Goal: Task Accomplishment & Management: Use online tool/utility

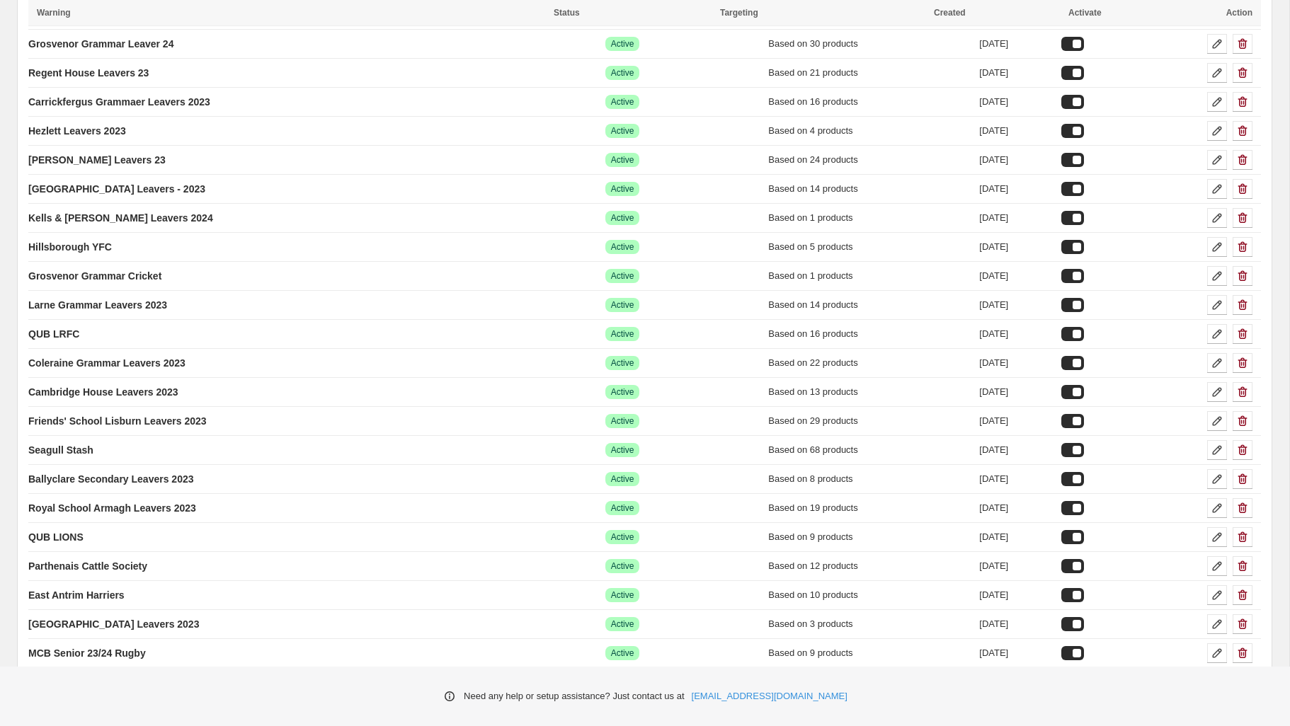
scroll to position [306, 0]
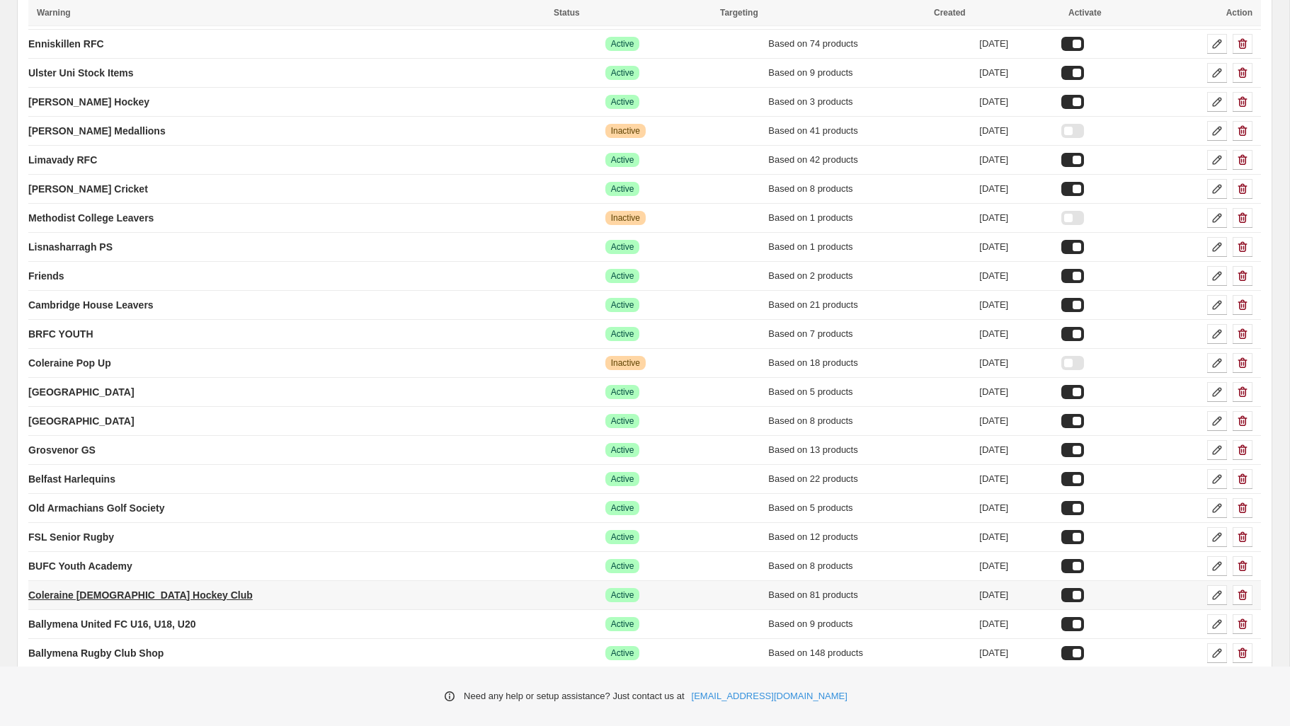
click at [151, 592] on p "Coleraine [DEMOGRAPHIC_DATA] Hockey Club" at bounding box center [140, 595] width 224 height 14
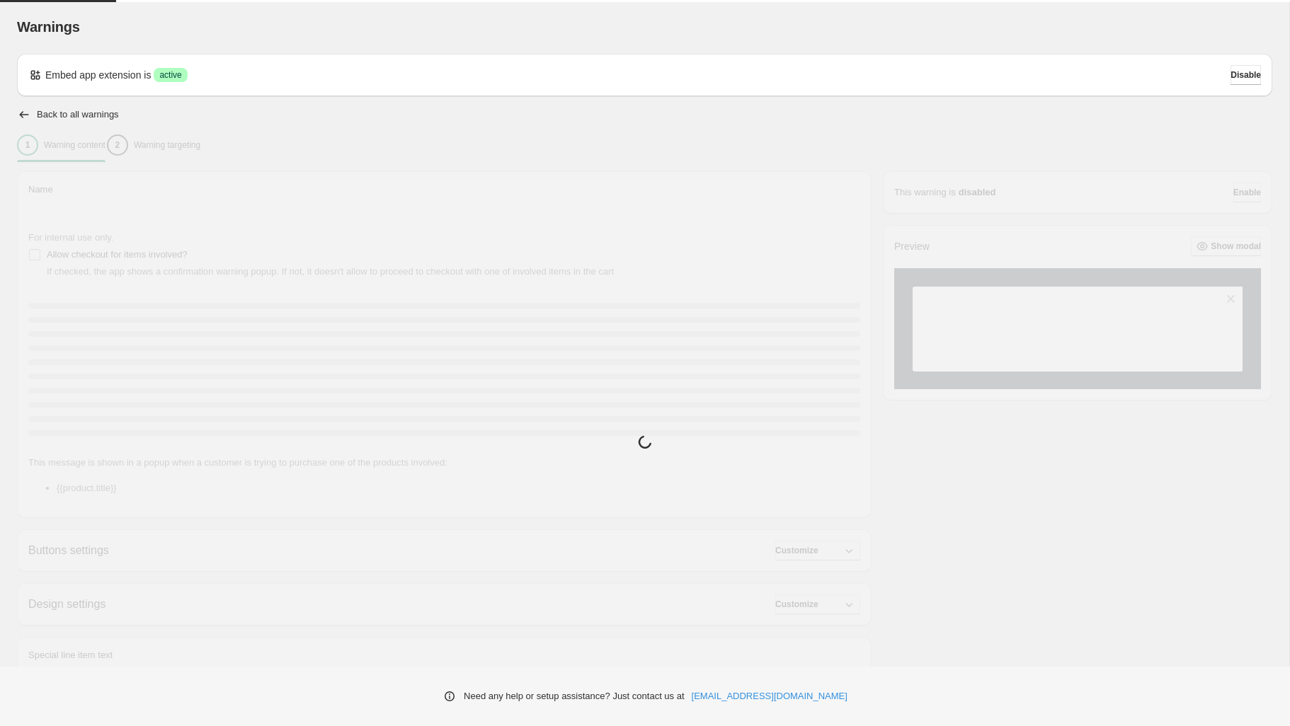
type input "**********"
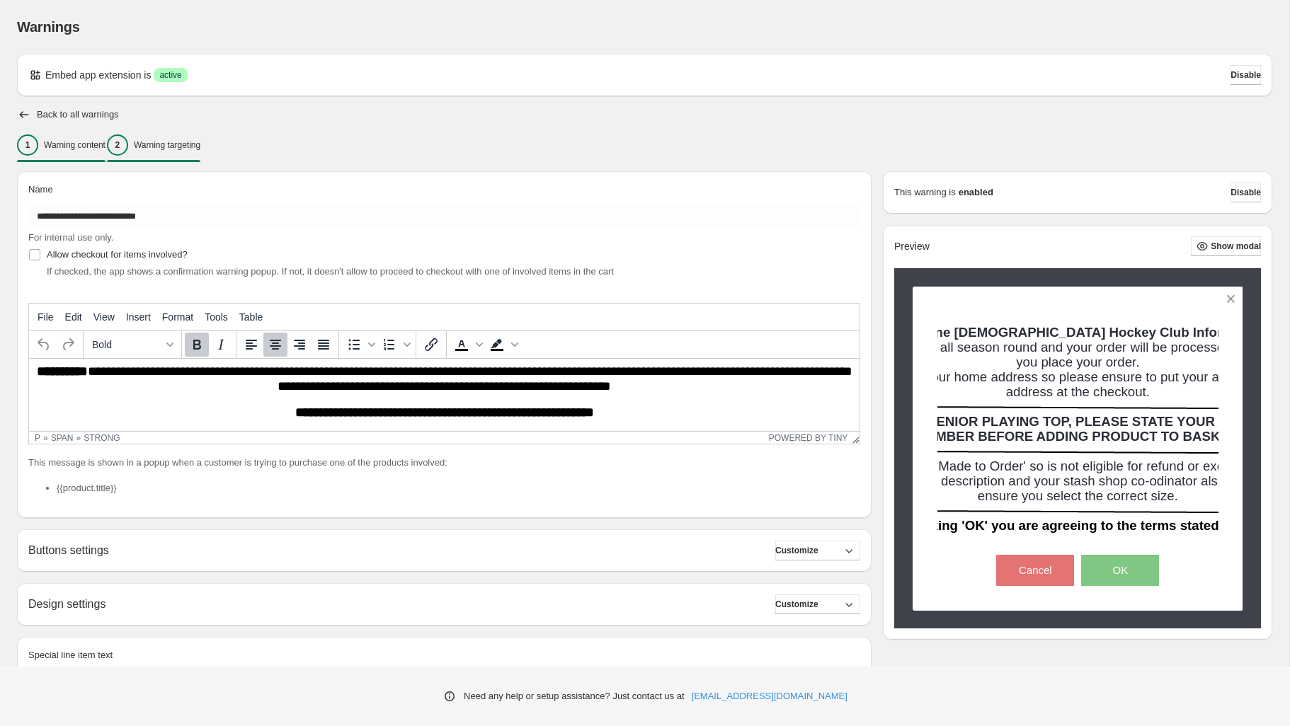
click at [200, 146] on p "Warning targeting" at bounding box center [167, 144] width 67 height 11
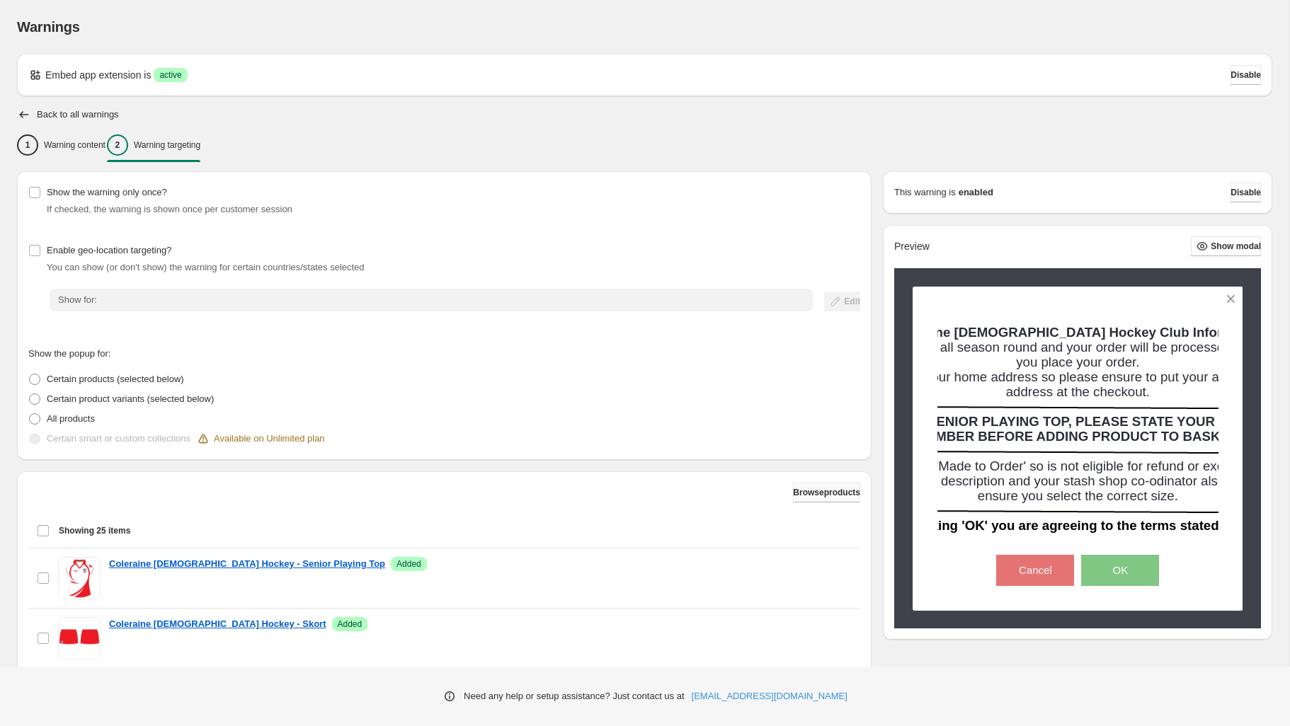
click at [796, 488] on span "Browse products" at bounding box center [826, 492] width 67 height 11
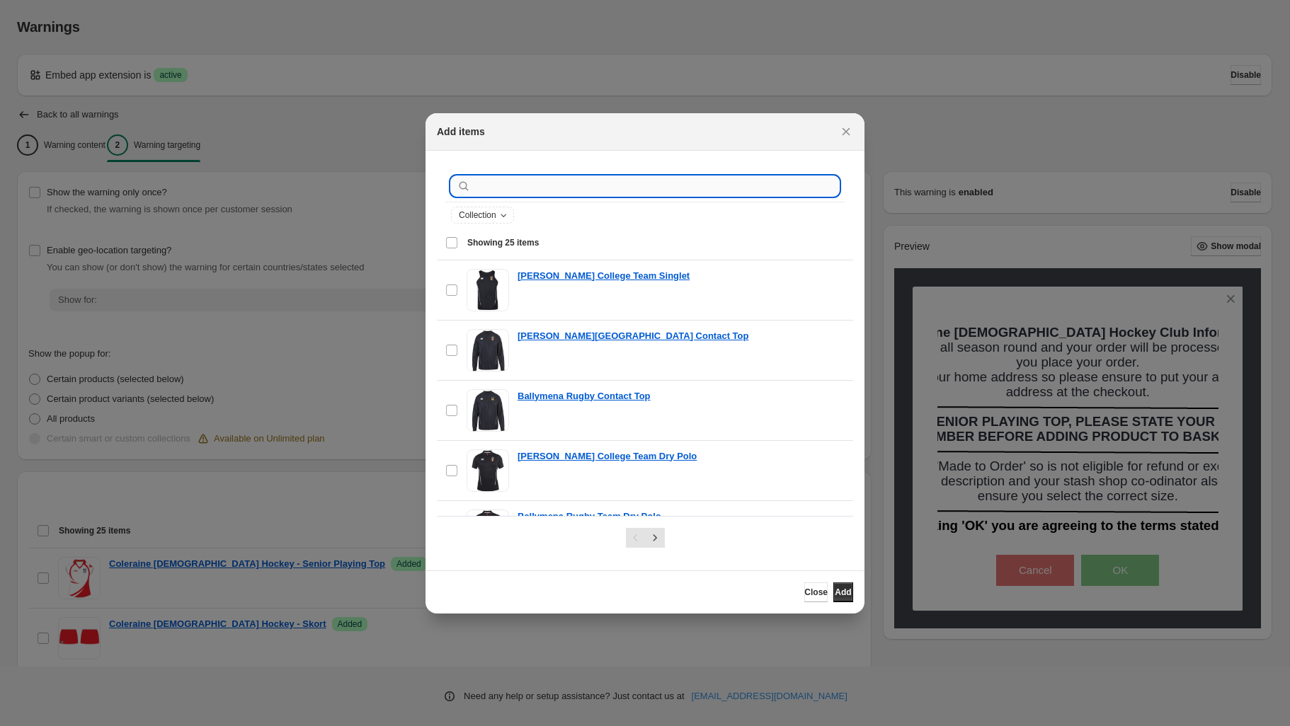
click at [537, 193] on input ":rch:" at bounding box center [656, 186] width 365 height 20
type input "**********"
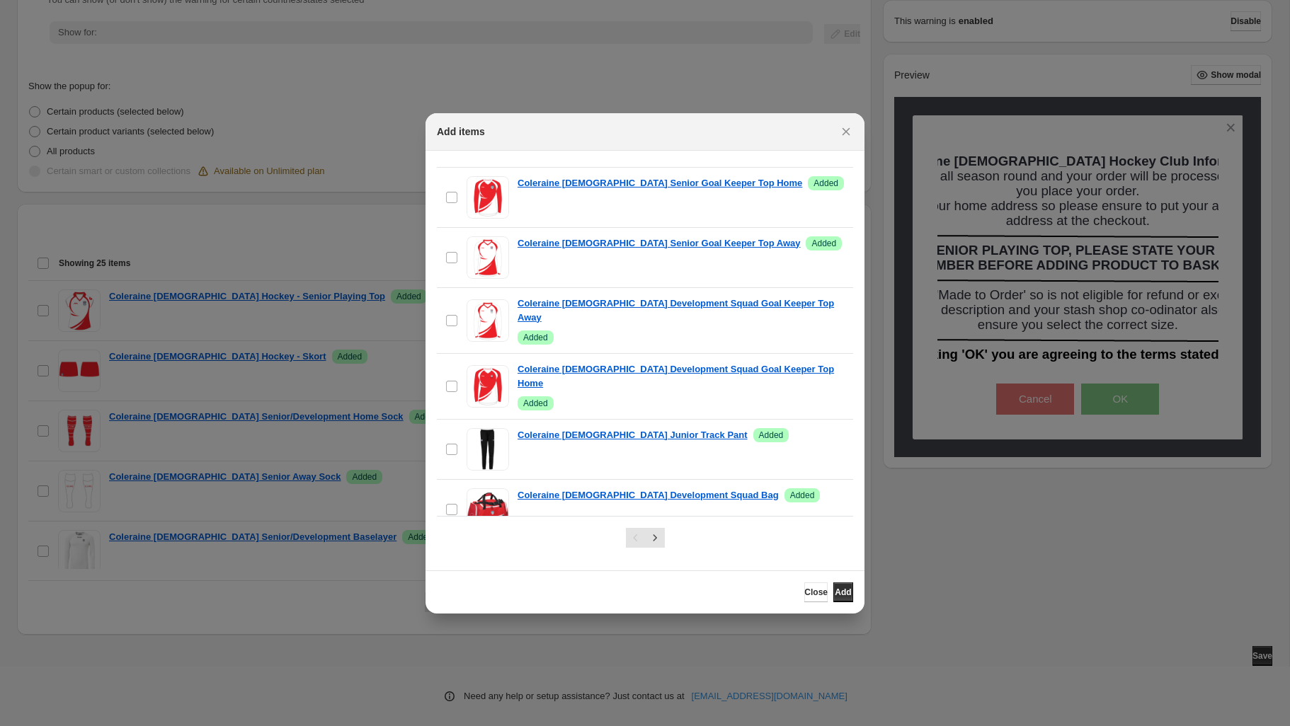
scroll to position [1248, 0]
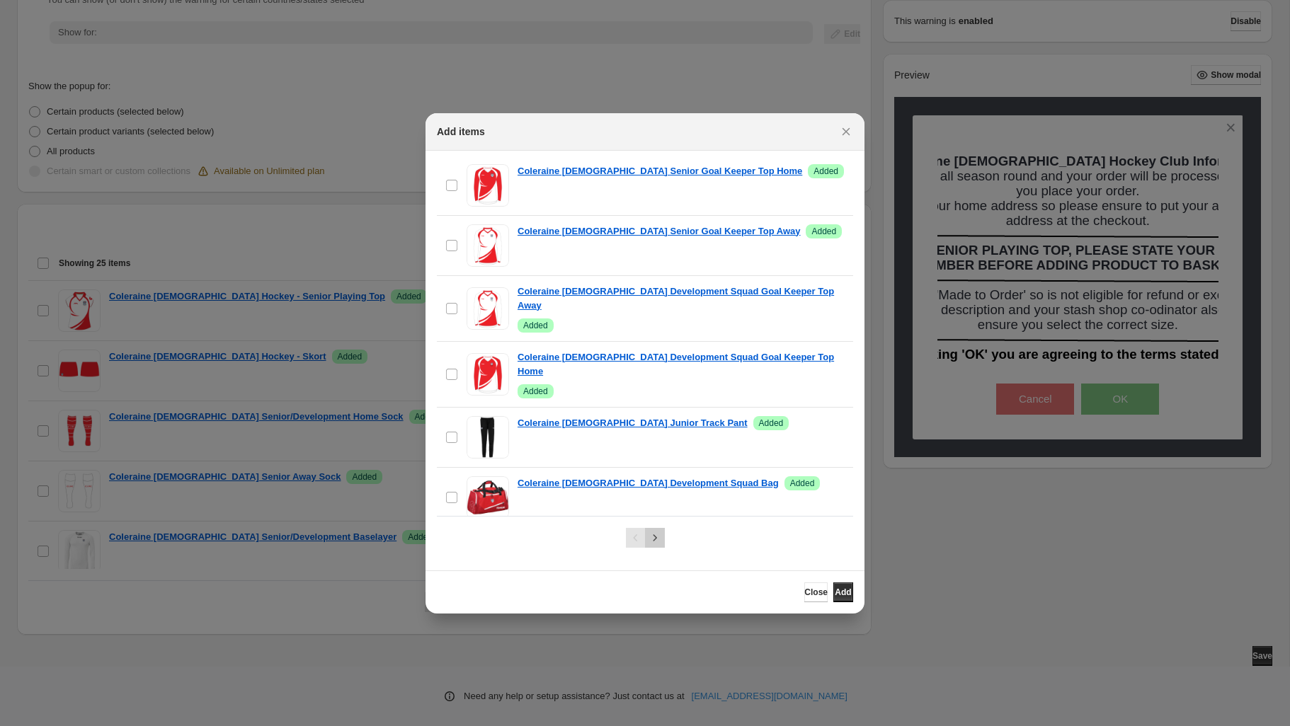
click at [660, 536] on icon "Next" at bounding box center [655, 538] width 14 height 14
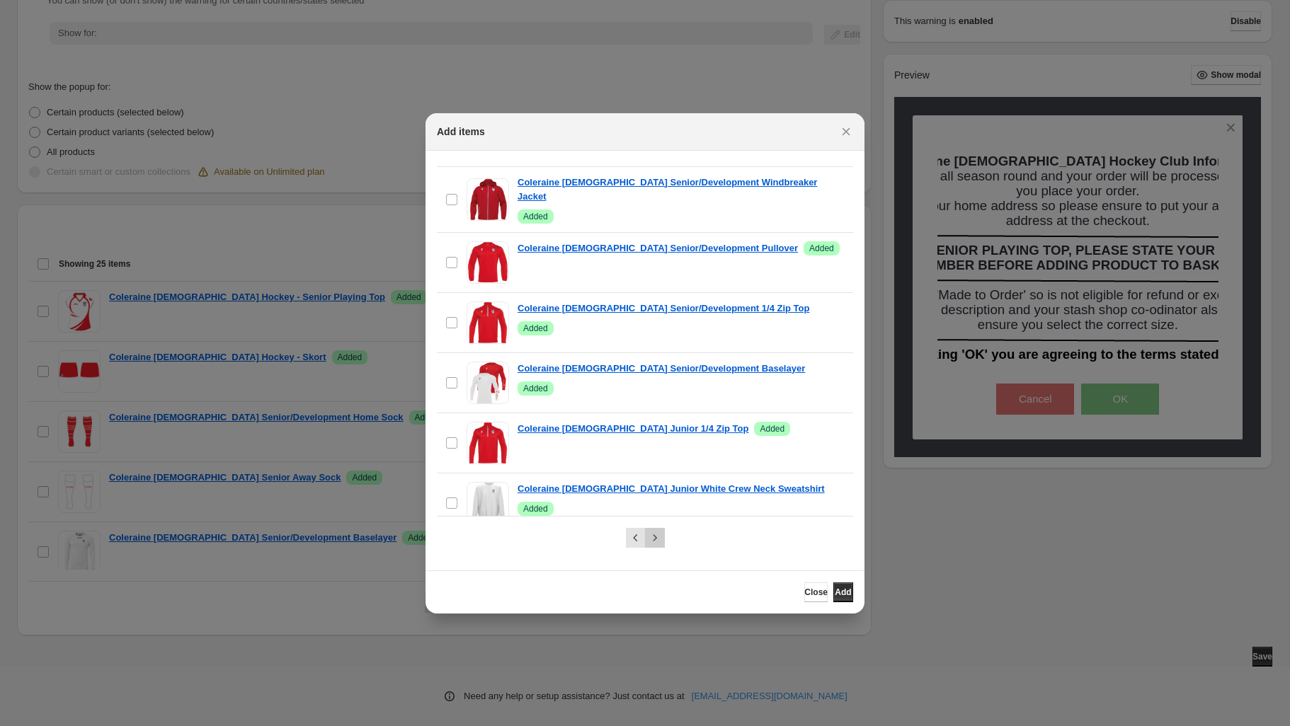
click at [660, 539] on icon "Next" at bounding box center [655, 538] width 14 height 14
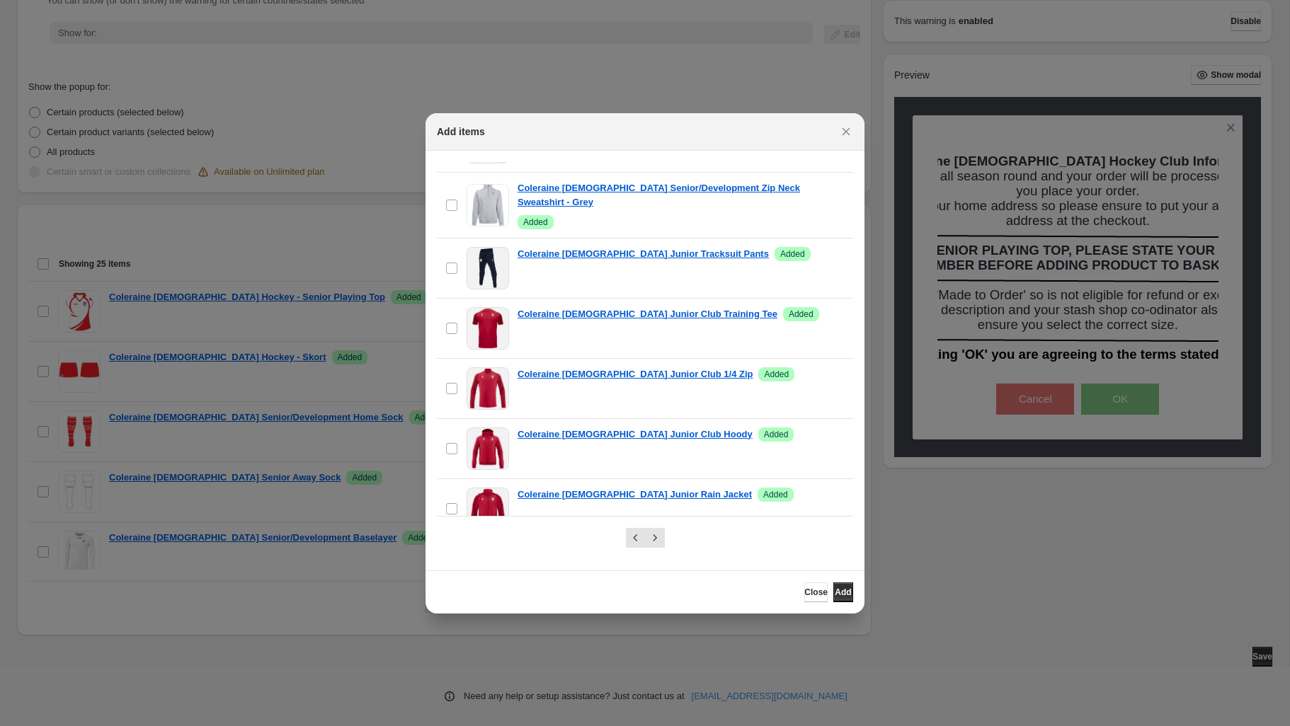
scroll to position [268, 0]
click at [654, 536] on icon "Next" at bounding box center [655, 538] width 14 height 14
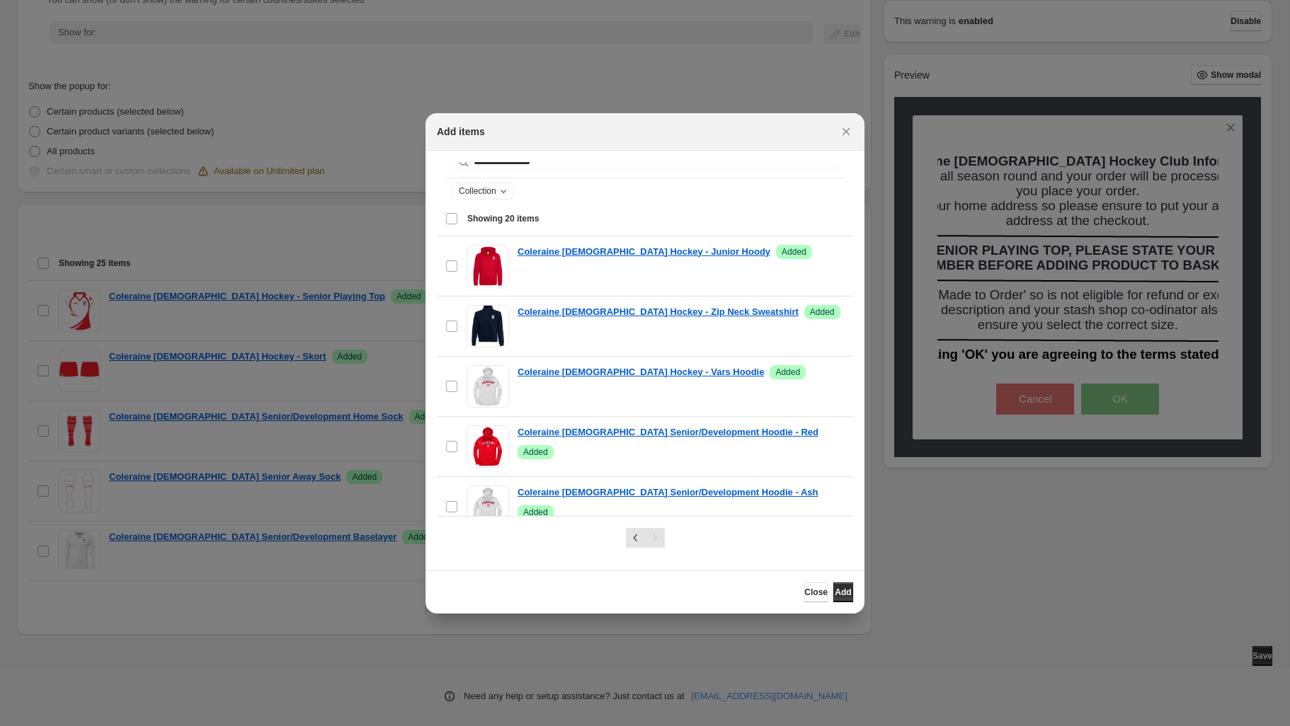
scroll to position [0, 0]
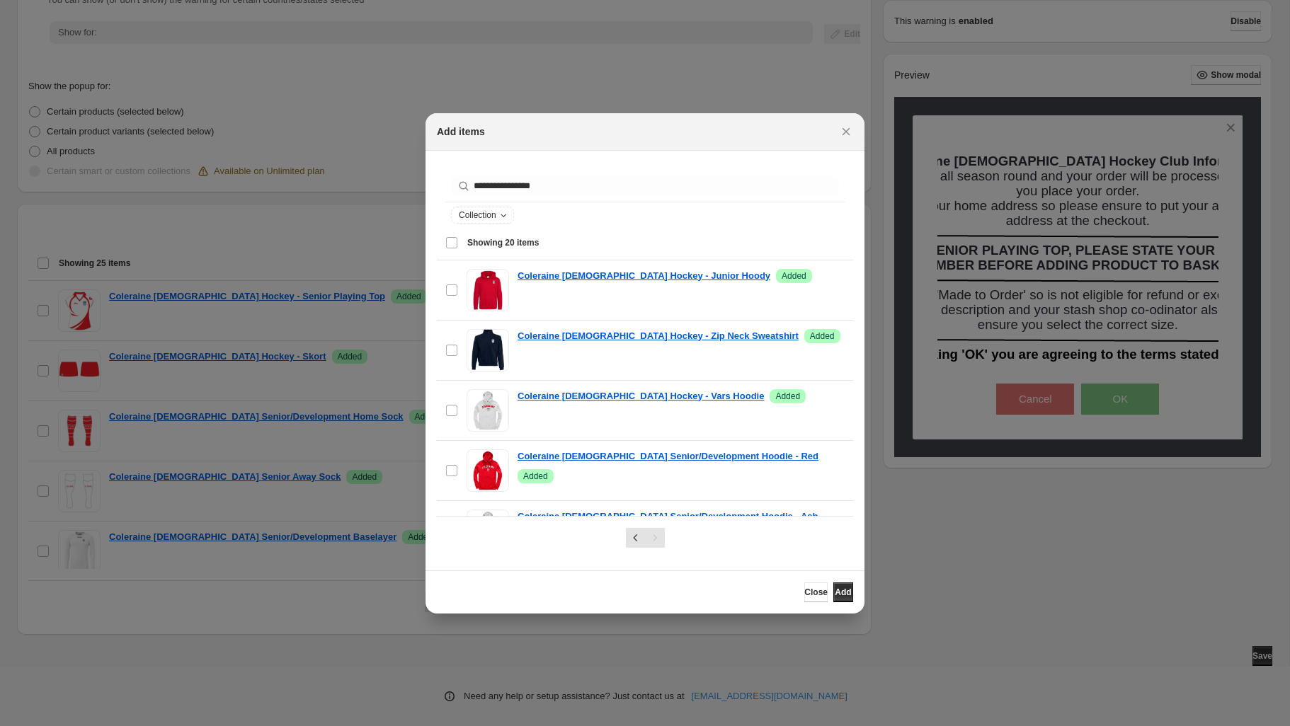
click at [455, 241] on div "Select all 20 items Showing 20 items" at bounding box center [644, 243] width 399 height 34
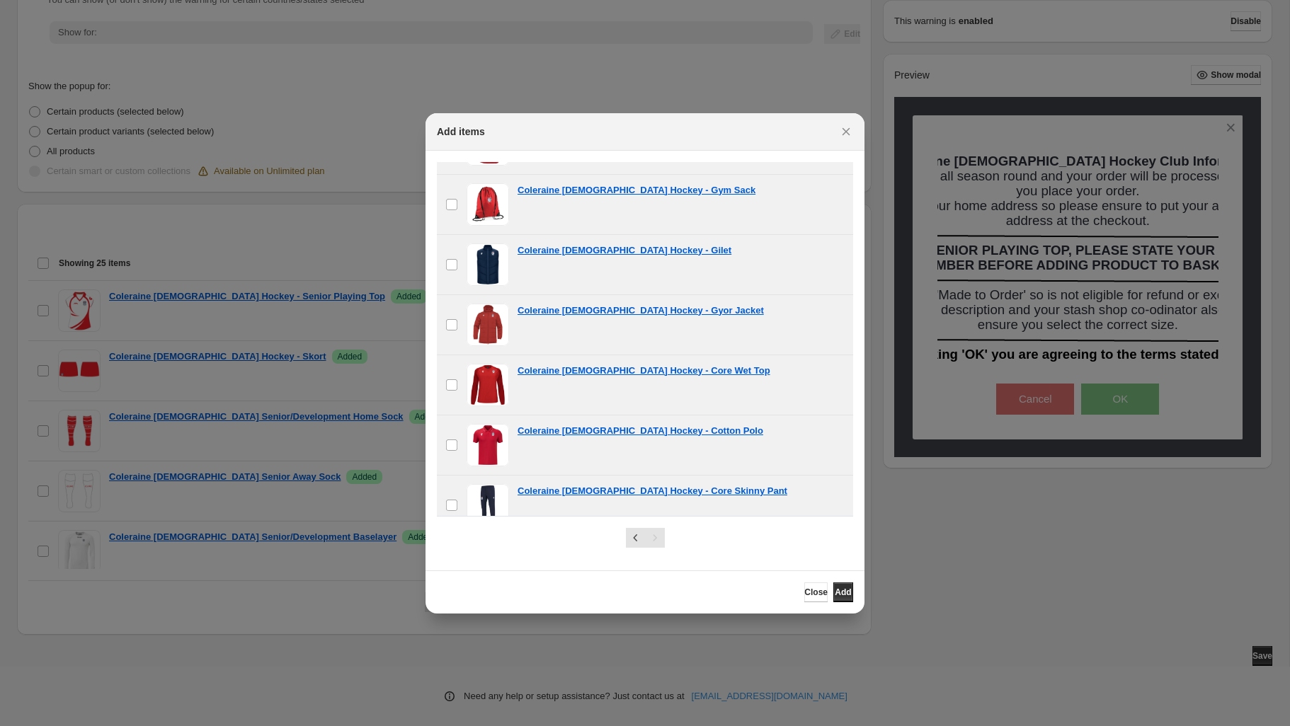
scroll to position [947, 0]
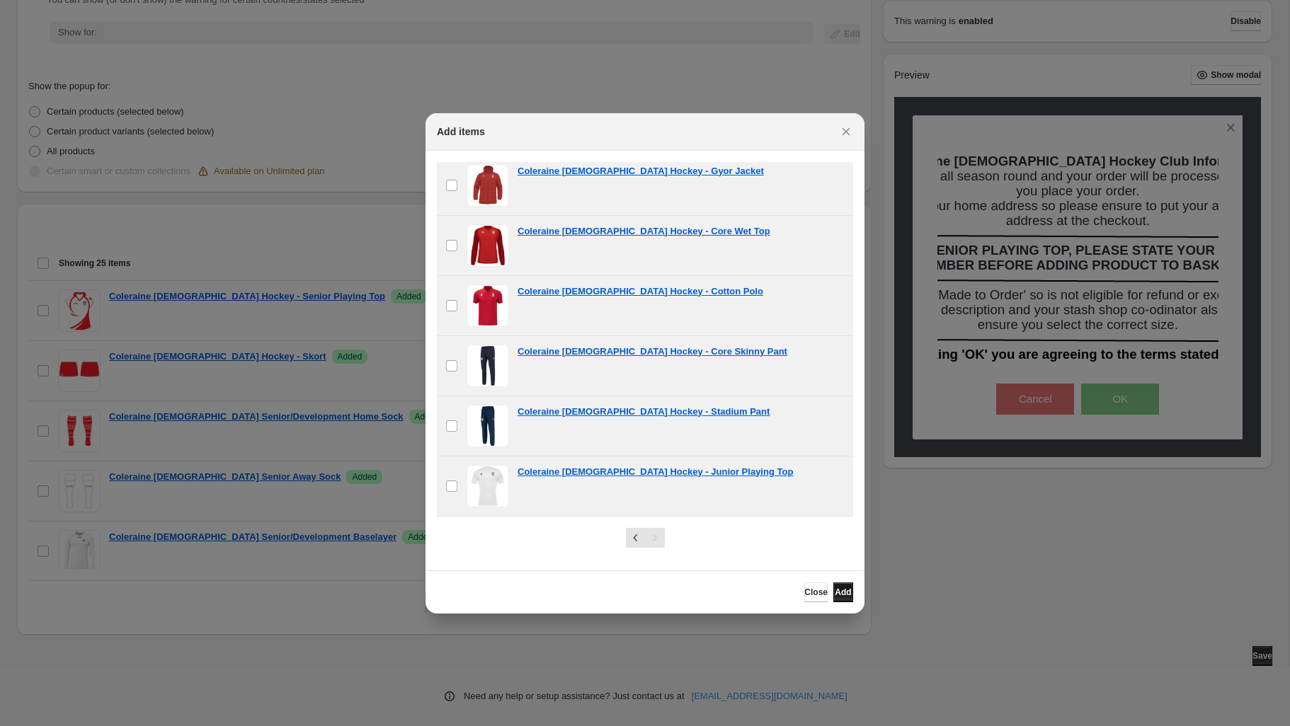
click at [834, 595] on span "Add" at bounding box center [842, 592] width 16 height 11
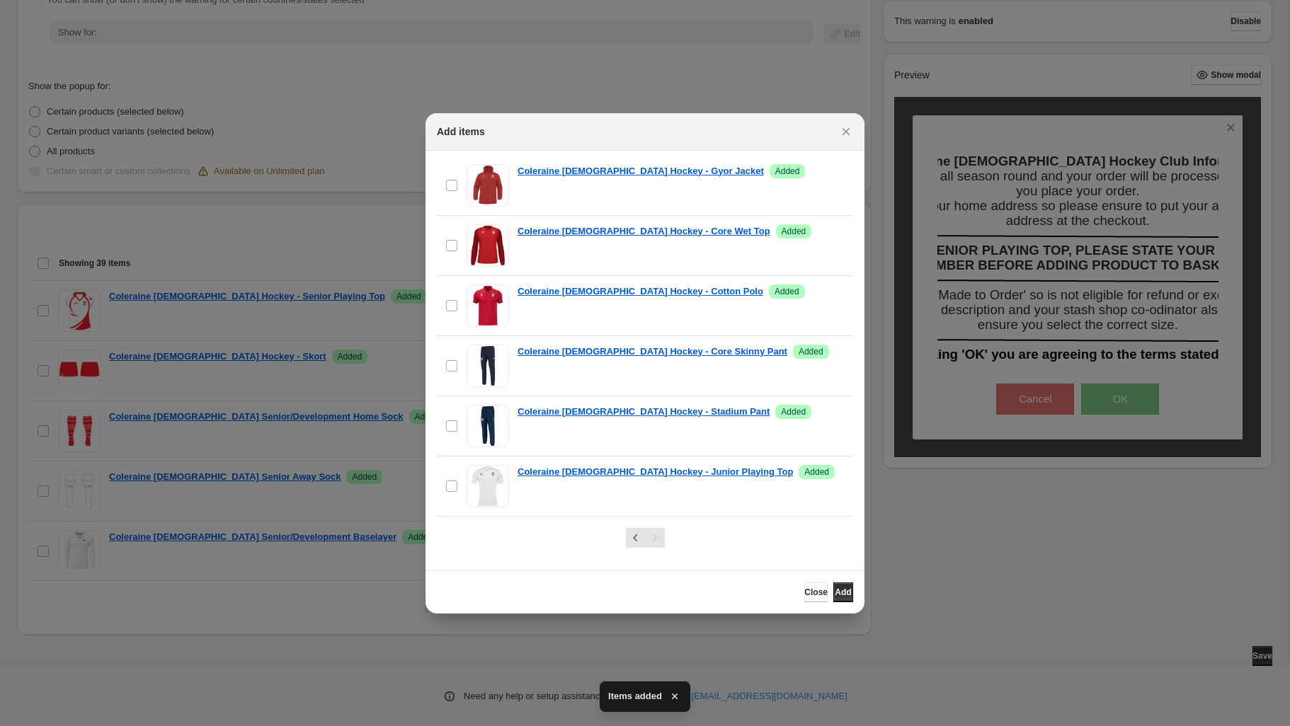
click at [804, 589] on span "Close" at bounding box center [815, 592] width 23 height 11
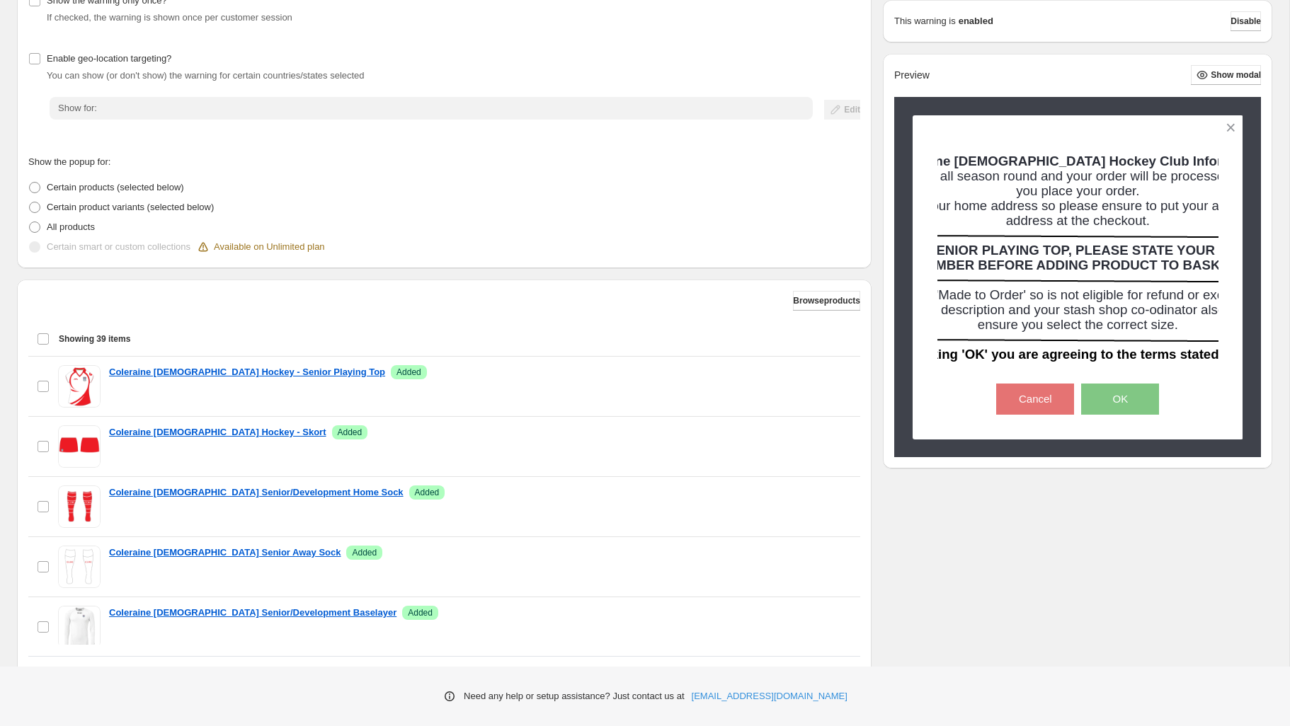
scroll to position [268, 0]
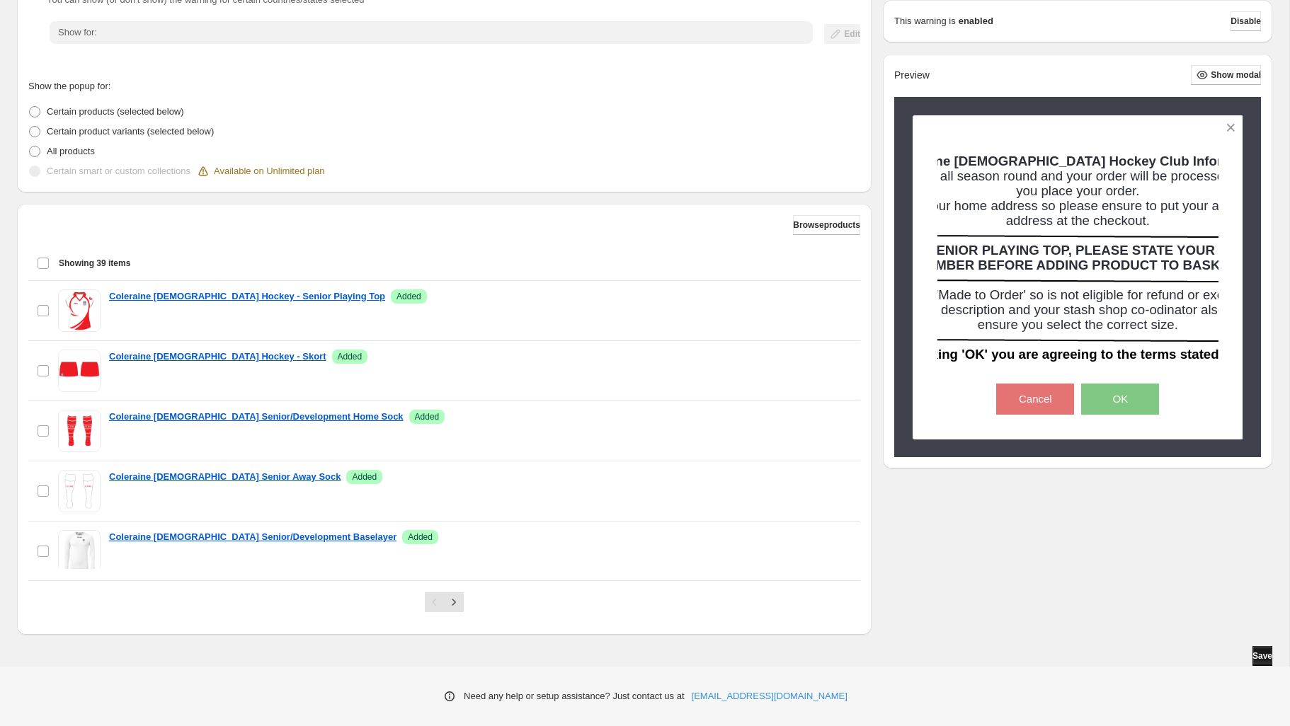
click at [1252, 650] on span "Save" at bounding box center [1262, 655] width 20 height 11
